Goal: Task Accomplishment & Management: Manage account settings

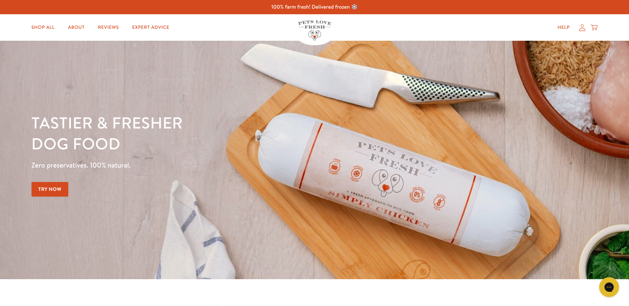
drag, startPoint x: 586, startPoint y: 32, endPoint x: 584, endPoint y: 36, distance: 4.7
click at [585, 33] on div "Help My account Cart" at bounding box center [575, 27] width 49 height 13
click at [582, 33] on div "Help My account Cart" at bounding box center [575, 27] width 49 height 13
click at [582, 30] on icon at bounding box center [582, 27] width 7 height 7
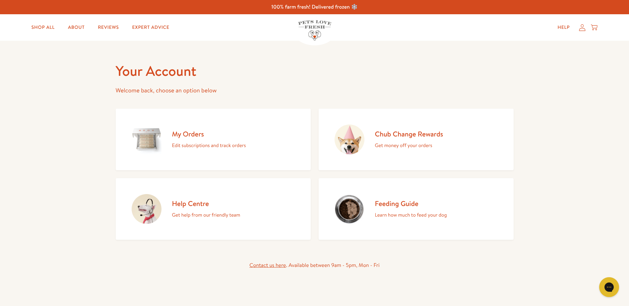
click at [189, 137] on h2 "My Orders" at bounding box center [209, 134] width 74 height 9
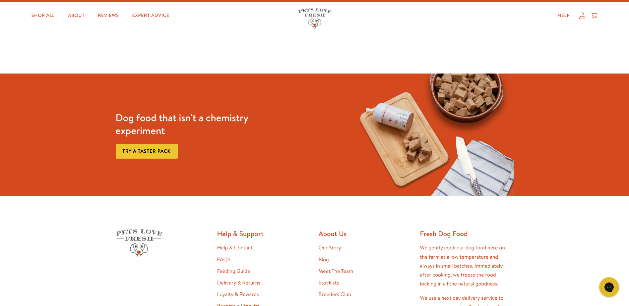
scroll to position [33, 0]
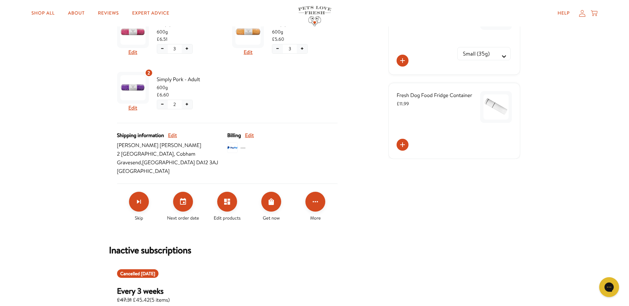
scroll to position [199, 0]
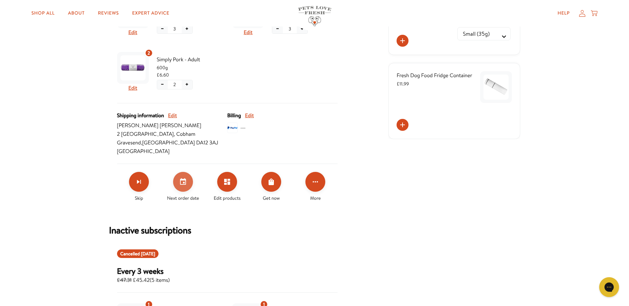
click at [183, 184] on icon "Set your next order date" at bounding box center [183, 182] width 8 height 8
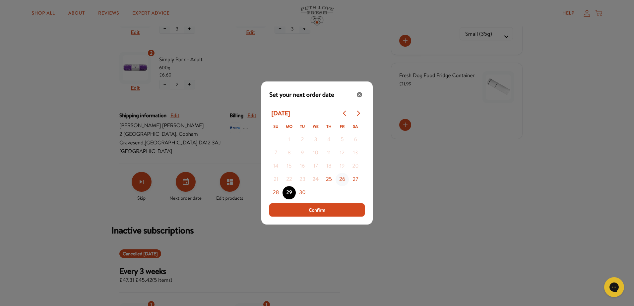
click at [344, 178] on button "26" at bounding box center [342, 179] width 13 height 13
click at [338, 211] on button "Confirm" at bounding box center [317, 210] width 96 height 13
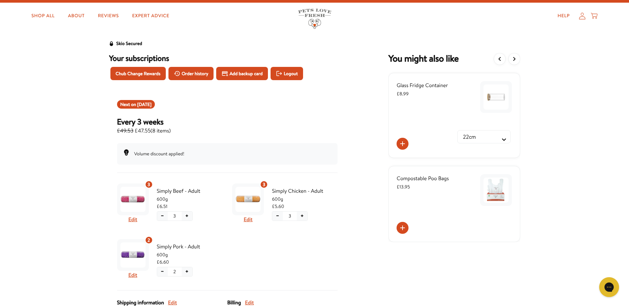
scroll to position [0, 0]
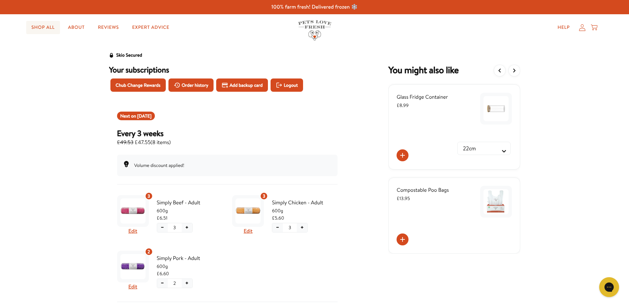
click at [45, 28] on link "Shop All" at bounding box center [43, 27] width 34 height 13
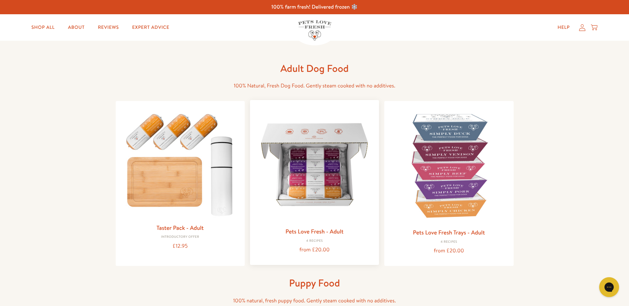
click at [309, 231] on link "Pets Love Fresh - Adult" at bounding box center [315, 232] width 58 height 8
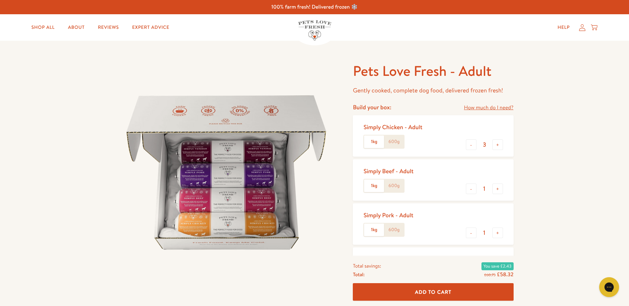
click at [584, 27] on icon at bounding box center [582, 27] width 7 height 7
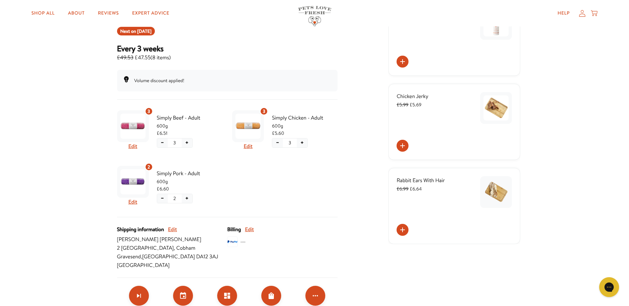
scroll to position [99, 0]
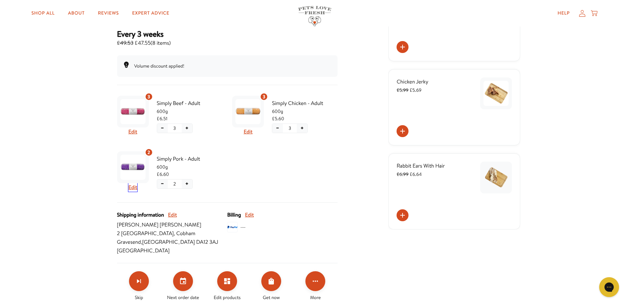
click at [135, 188] on button "Edit" at bounding box center [132, 187] width 9 height 9
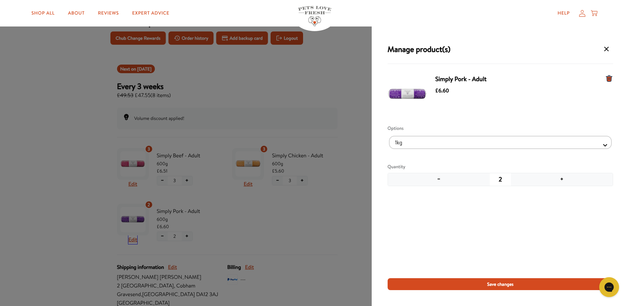
scroll to position [35, 0]
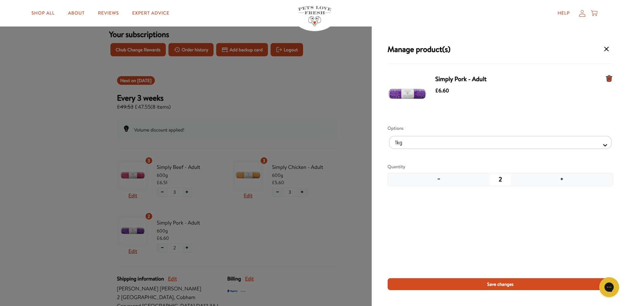
click at [438, 183] on button "−" at bounding box center [439, 179] width 102 height 13
click at [518, 283] on button "Save changes" at bounding box center [501, 285] width 226 height 12
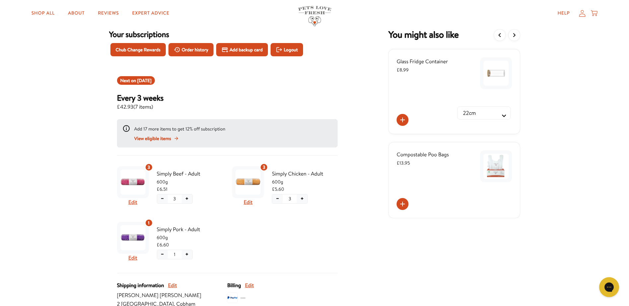
click at [162, 140] on span "View eligible items" at bounding box center [152, 138] width 37 height 7
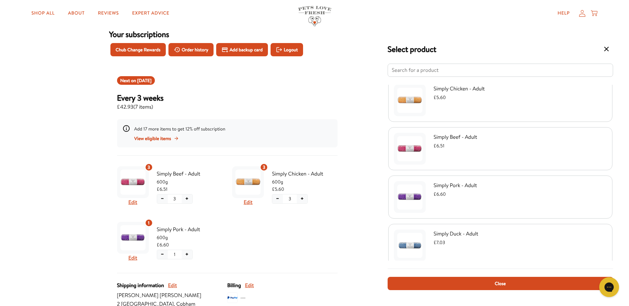
scroll to position [66, 0]
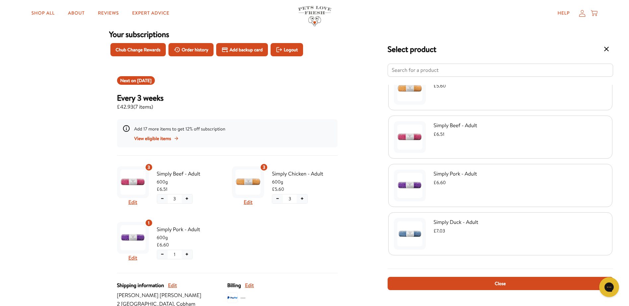
click at [449, 226] on span "Simply Duck - Adult" at bounding box center [456, 222] width 45 height 9
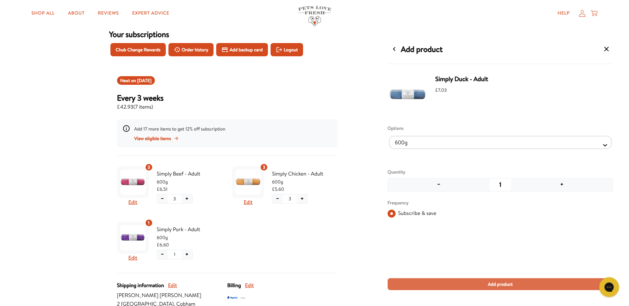
click at [453, 288] on button "Add product" at bounding box center [501, 285] width 226 height 12
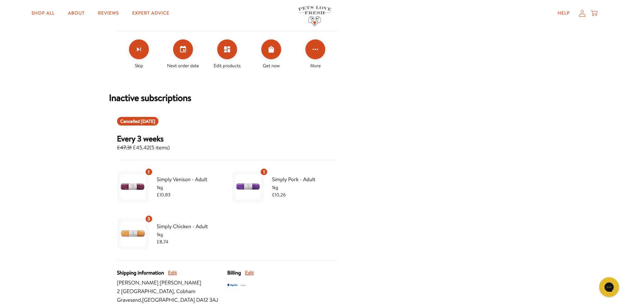
scroll to position [298, 0]
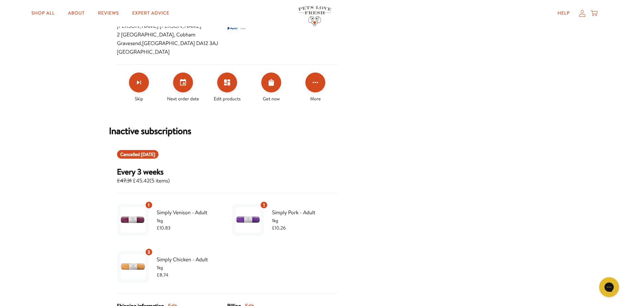
click at [177, 99] on span "Next order date" at bounding box center [183, 98] width 32 height 7
click at [181, 89] on button "Set your next order date" at bounding box center [183, 83] width 20 height 20
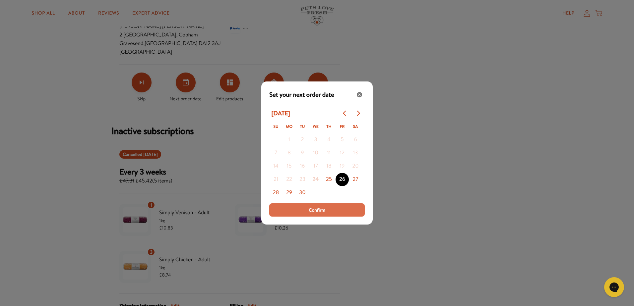
click at [305, 216] on button "Confirm" at bounding box center [317, 210] width 96 height 13
